Goal: Transaction & Acquisition: Purchase product/service

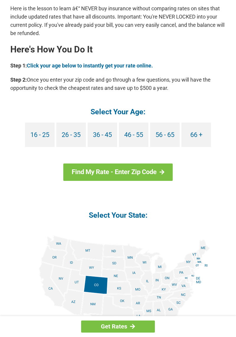
scroll to position [536, 0]
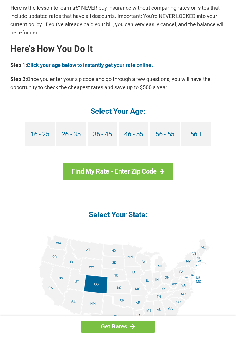
click at [162, 293] on img at bounding box center [118, 301] width 184 height 133
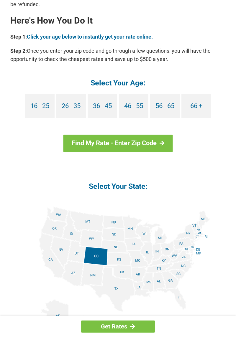
scroll to position [573, 0]
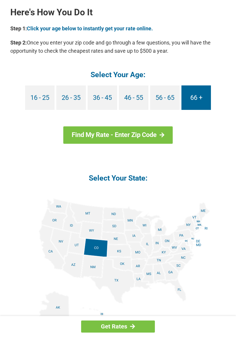
click at [194, 92] on link "66 +" at bounding box center [195, 97] width 29 height 24
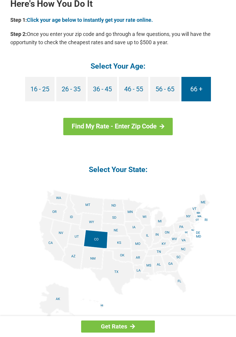
scroll to position [591, 0]
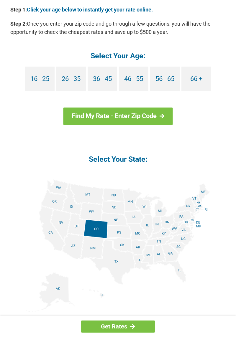
click at [161, 234] on img at bounding box center [118, 245] width 184 height 133
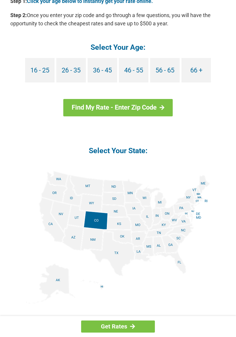
scroll to position [610, 0]
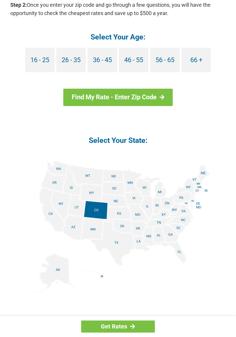
click at [159, 214] on img at bounding box center [118, 227] width 184 height 133
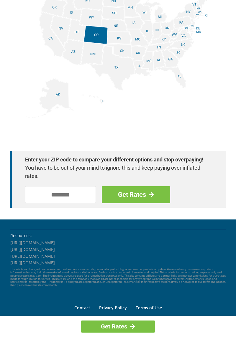
scroll to position [807, 0]
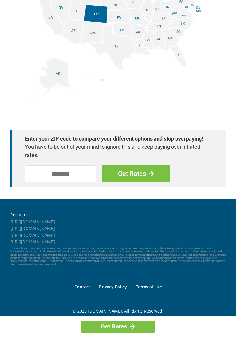
click at [183, 337] on div "Get Rates" at bounding box center [118, 326] width 236 height 21
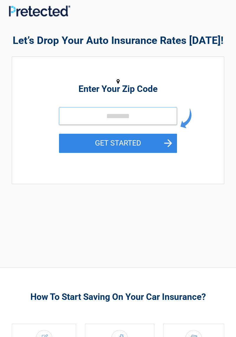
click at [102, 119] on input "tel" at bounding box center [118, 116] width 118 height 18
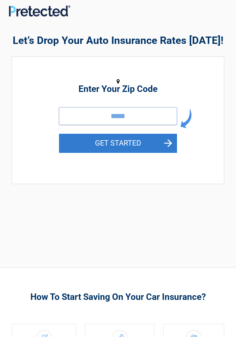
type input "*****"
click at [160, 147] on button "GET STARTED" at bounding box center [118, 143] width 118 height 19
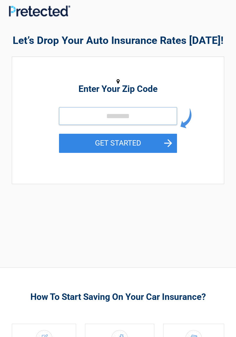
click at [96, 119] on input "tel" at bounding box center [118, 116] width 118 height 18
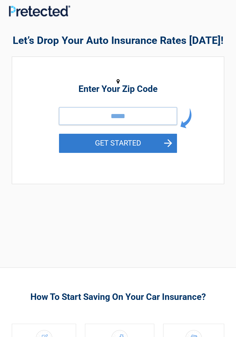
type input "*****"
click at [143, 147] on button "GET STARTED" at bounding box center [118, 143] width 118 height 19
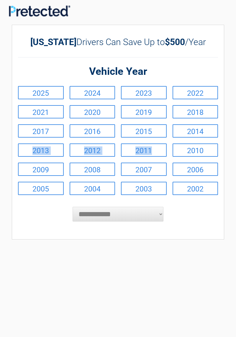
click at [181, 244] on div "**********" at bounding box center [117, 169] width 221 height 307
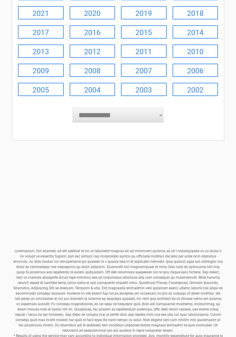
scroll to position [132, 0]
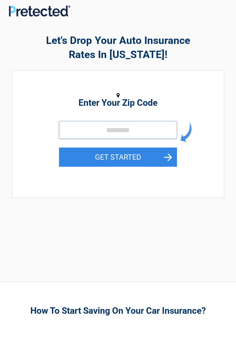
click at [100, 131] on input "tel" at bounding box center [118, 130] width 118 height 18
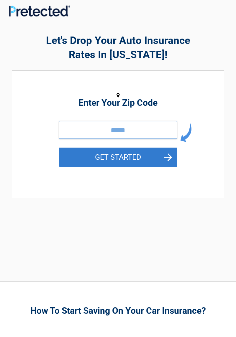
type input "*****"
click at [137, 163] on button "GET STARTED" at bounding box center [118, 157] width 118 height 19
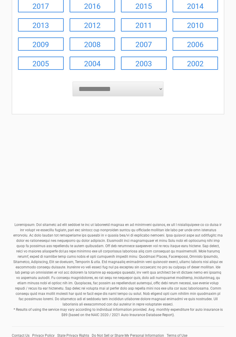
scroll to position [132, 0]
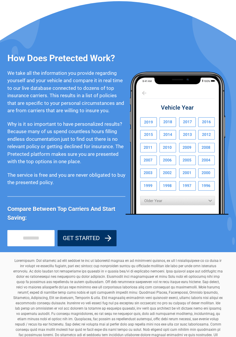
scroll to position [461, 0]
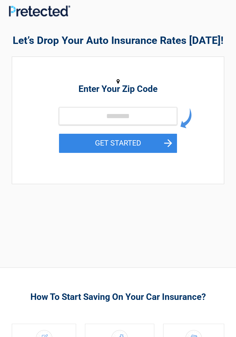
click at [188, 295] on h3 "How To Start Saving On Your Car Insurance?" at bounding box center [118, 296] width 212 height 11
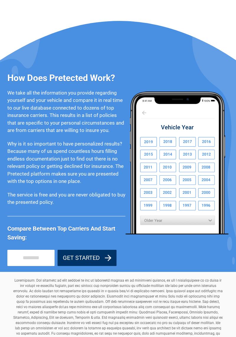
click at [189, 323] on p "* Results of using the service may vary according to individual information pro…" at bounding box center [118, 325] width 212 height 95
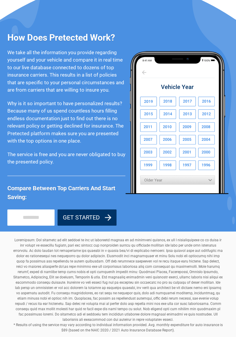
scroll to position [461, 0]
